Goal: Task Accomplishment & Management: Use online tool/utility

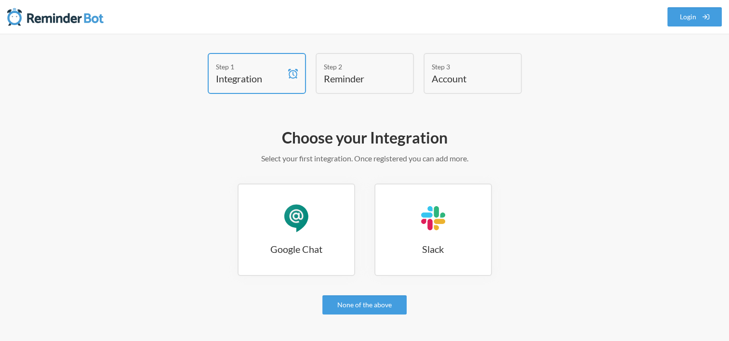
click at [279, 81] on h4 "Integration" at bounding box center [249, 78] width 67 height 13
click at [320, 249] on h3 "Google Chat" at bounding box center [297, 248] width 116 height 13
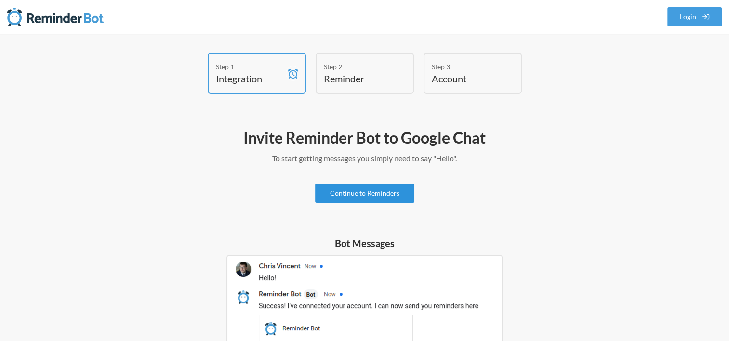
click at [369, 190] on link "Continue to Reminders" at bounding box center [364, 193] width 99 height 19
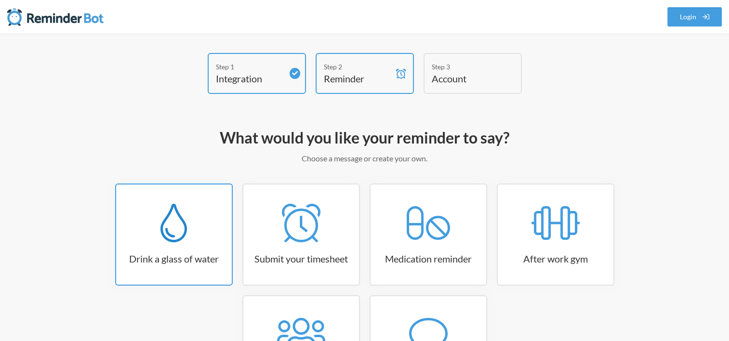
click at [186, 243] on link "Drink a glass of water" at bounding box center [174, 235] width 118 height 102
select select "06:30:00"
select select "true"
select select "11:00:00"
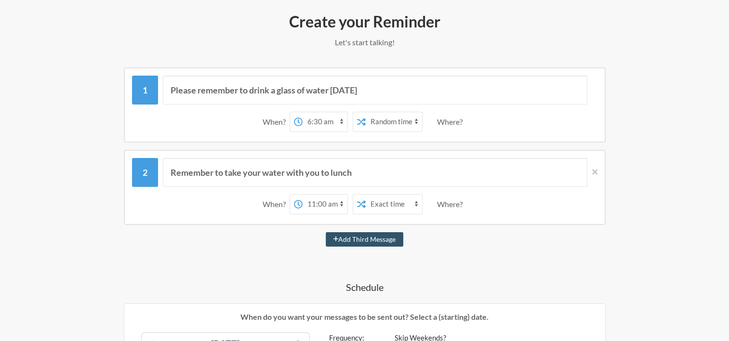
scroll to position [120, 0]
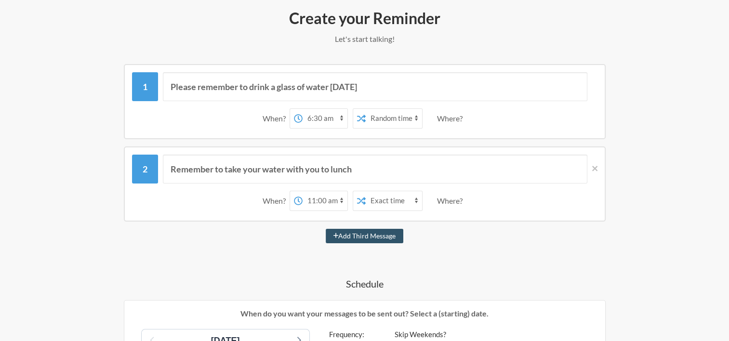
click at [332, 121] on select "12:00 am 12:15 am 12:30 am 12:45 am 1:00 am 1:15 am 1:30 am 1:45 am 2:00 am 2:1…" at bounding box center [325, 118] width 45 height 19
click at [630, 104] on div "Please remember to drink a glass of water [DATE] When? 12:00 am 12:15 am 12:30 …" at bounding box center [364, 101] width 559 height 75
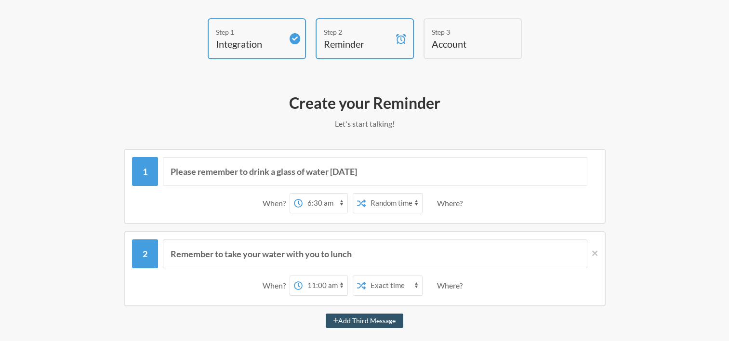
scroll to position [0, 0]
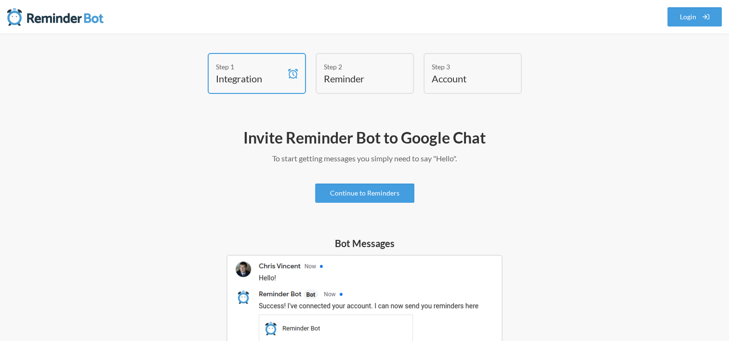
click at [348, 77] on h4 "Reminder" at bounding box center [357, 78] width 67 height 13
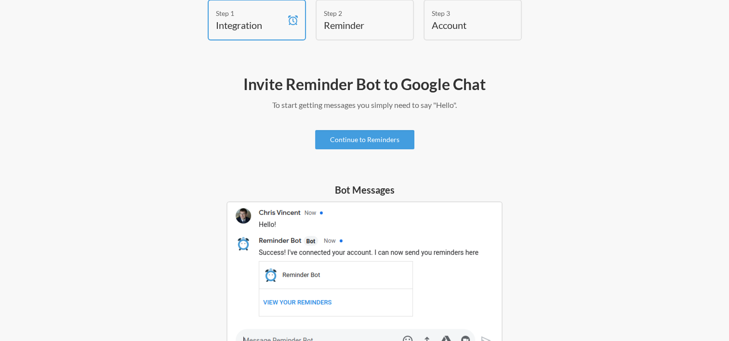
scroll to position [48, 0]
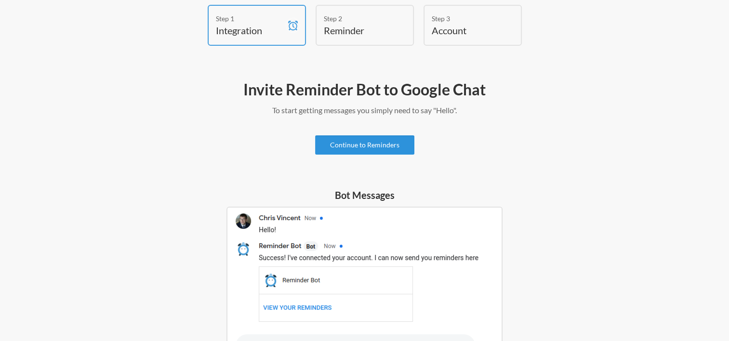
click at [393, 146] on link "Continue to Reminders" at bounding box center [364, 144] width 99 height 19
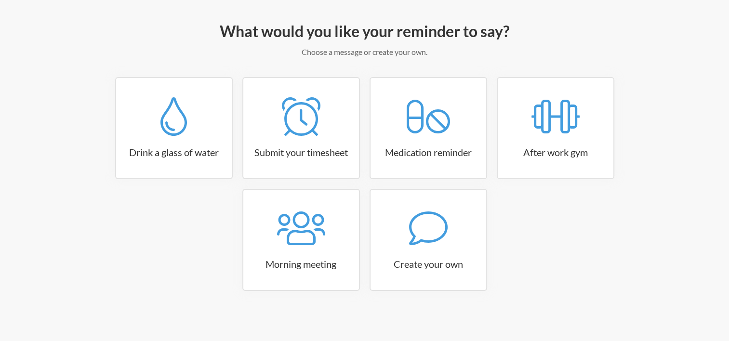
scroll to position [108, 0]
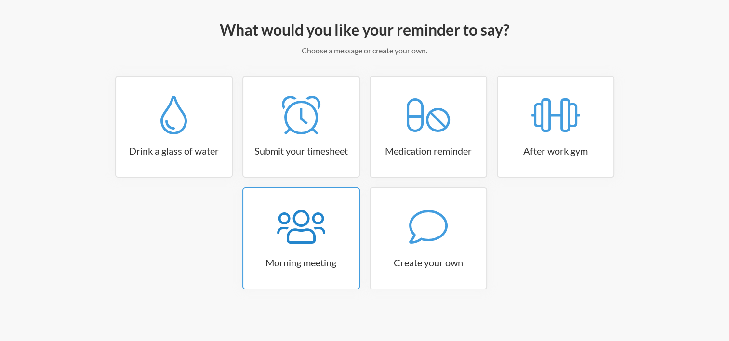
click at [337, 251] on link "Morning meeting" at bounding box center [301, 238] width 118 height 102
select select "08:30:00"
select select "true"
select select "09:45:00"
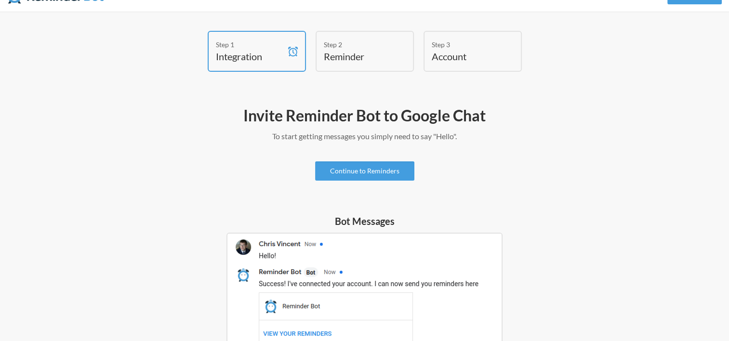
scroll to position [8, 0]
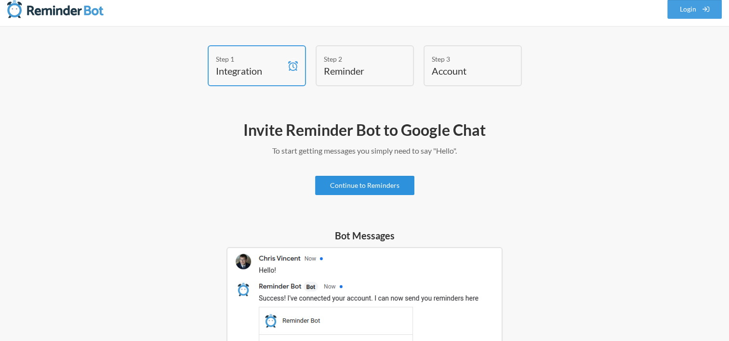
click at [380, 182] on link "Continue to Reminders" at bounding box center [364, 185] width 99 height 19
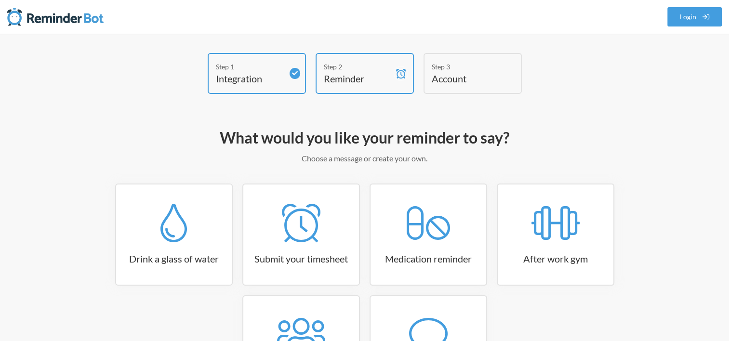
scroll to position [108, 0]
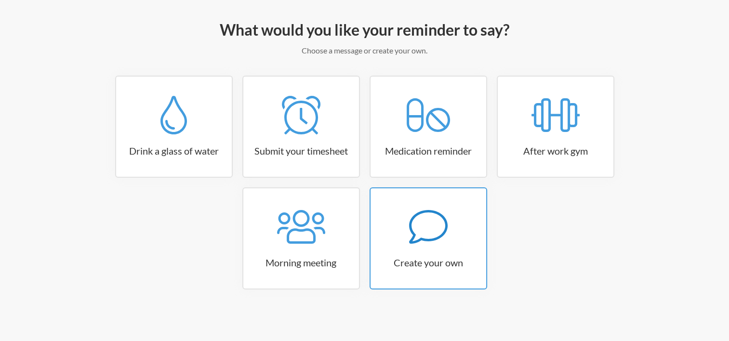
click at [456, 241] on div at bounding box center [429, 227] width 116 height 39
select select "09:30:00"
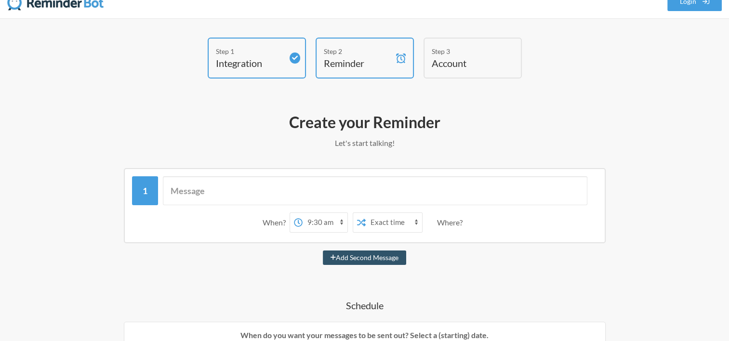
scroll to position [0, 0]
